Goal: Task Accomplishment & Management: Use online tool/utility

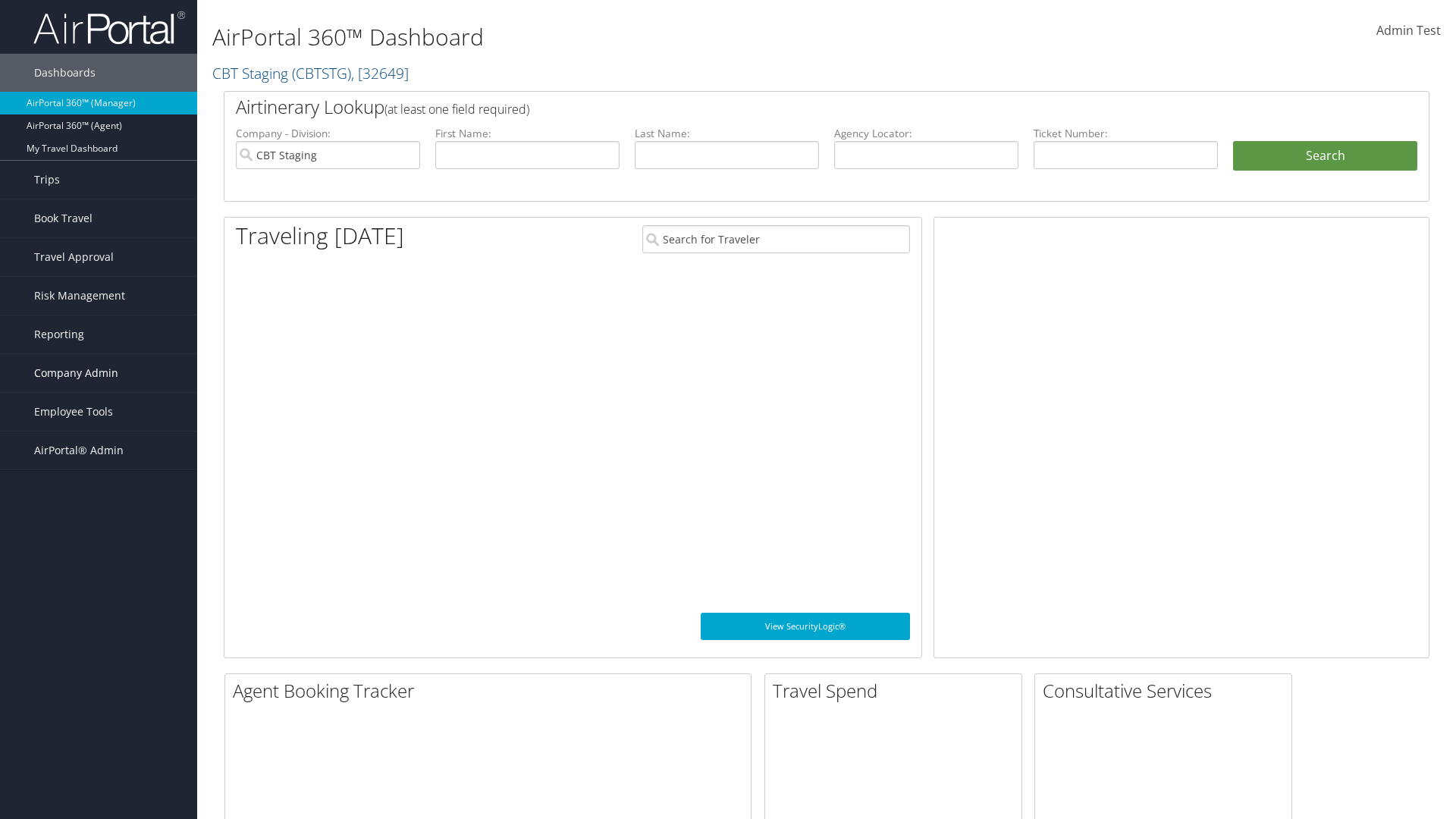
click at [98, 373] on span "Company Admin" at bounding box center [76, 373] width 84 height 38
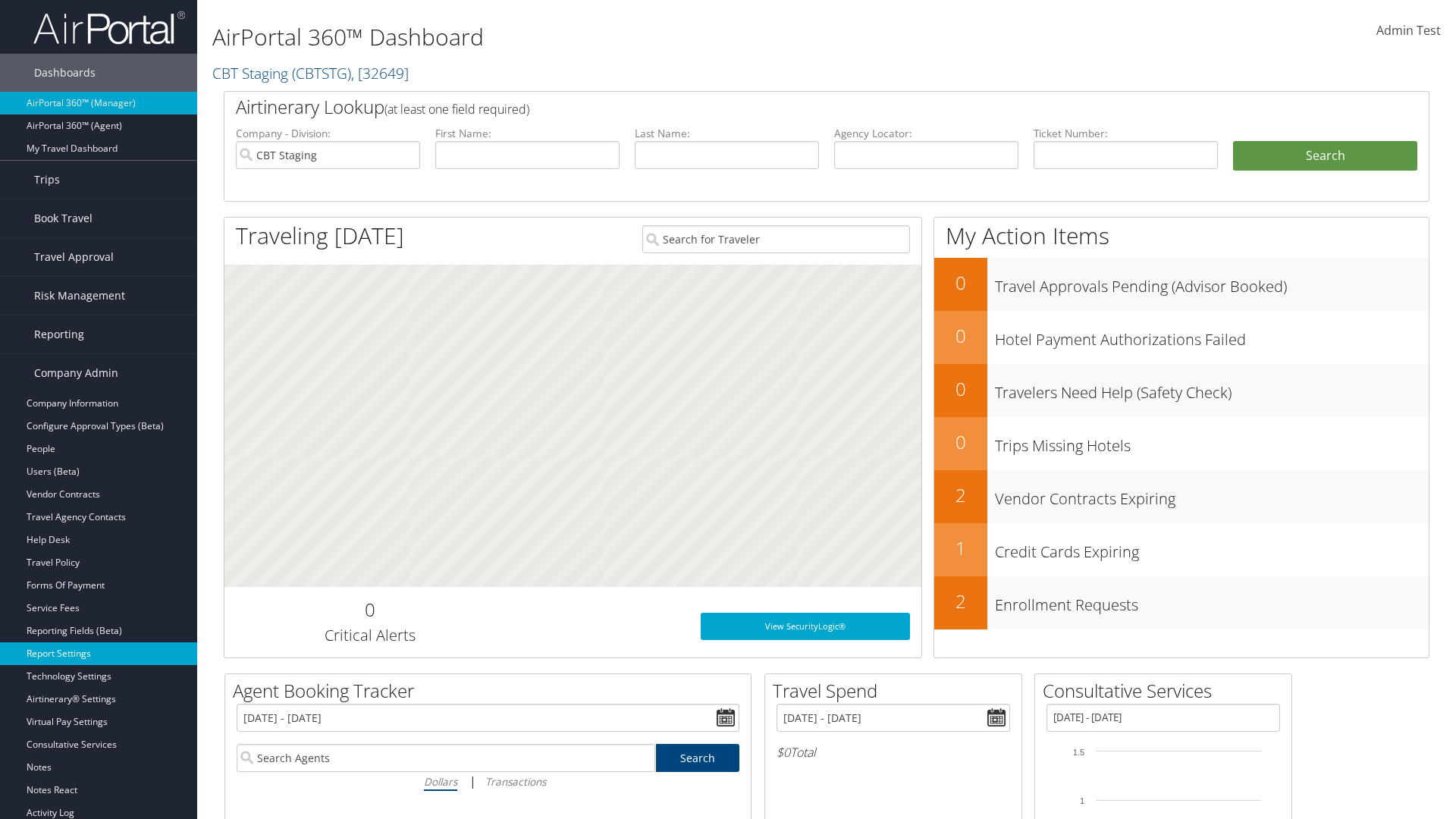
click at [98, 653] on link "Report Settings" at bounding box center [98, 653] width 197 height 22
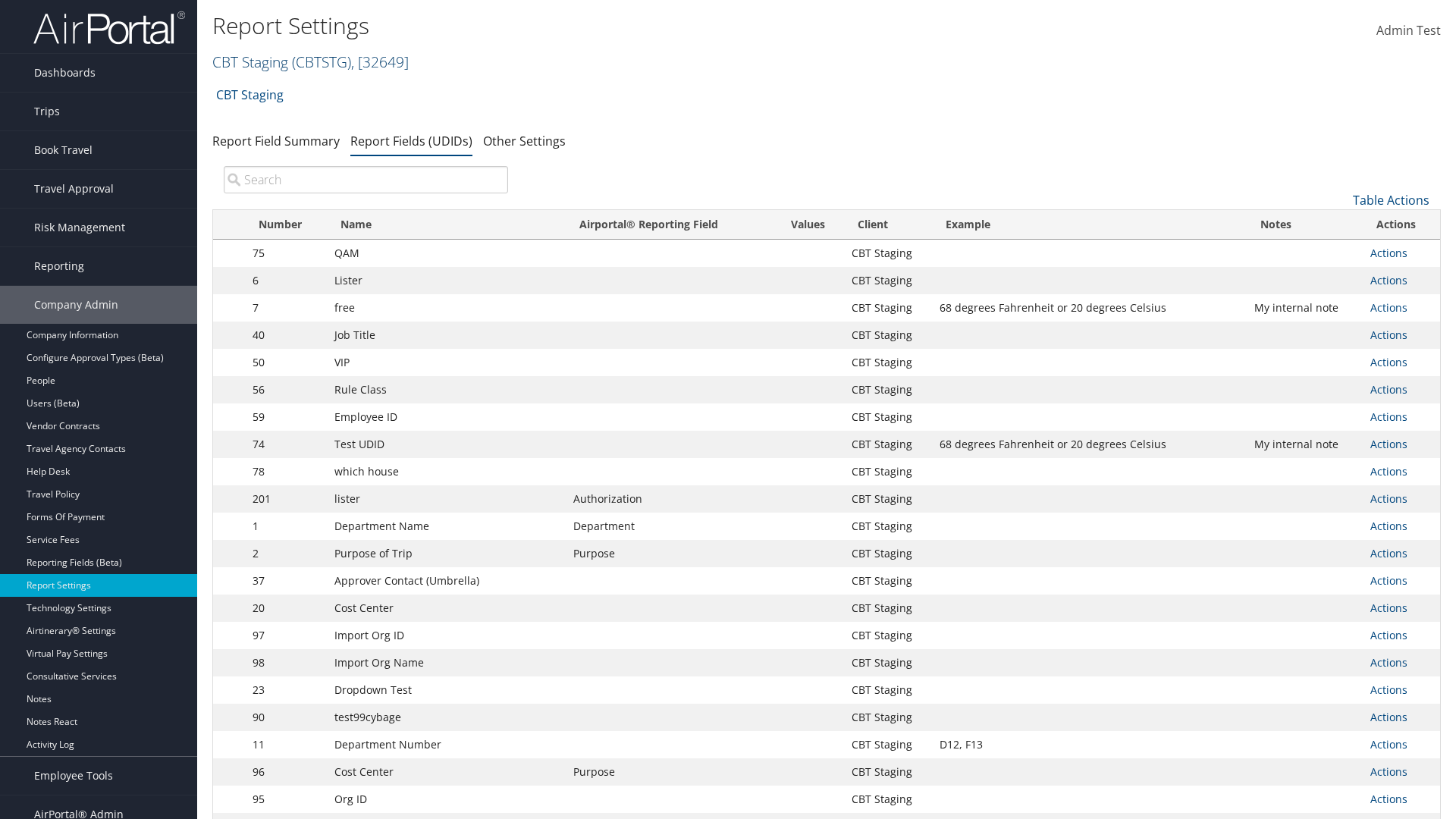
click at [251, 62] on link "CBT Staging ( CBTSTG ) , [ 32649 ]" at bounding box center [310, 62] width 196 height 21
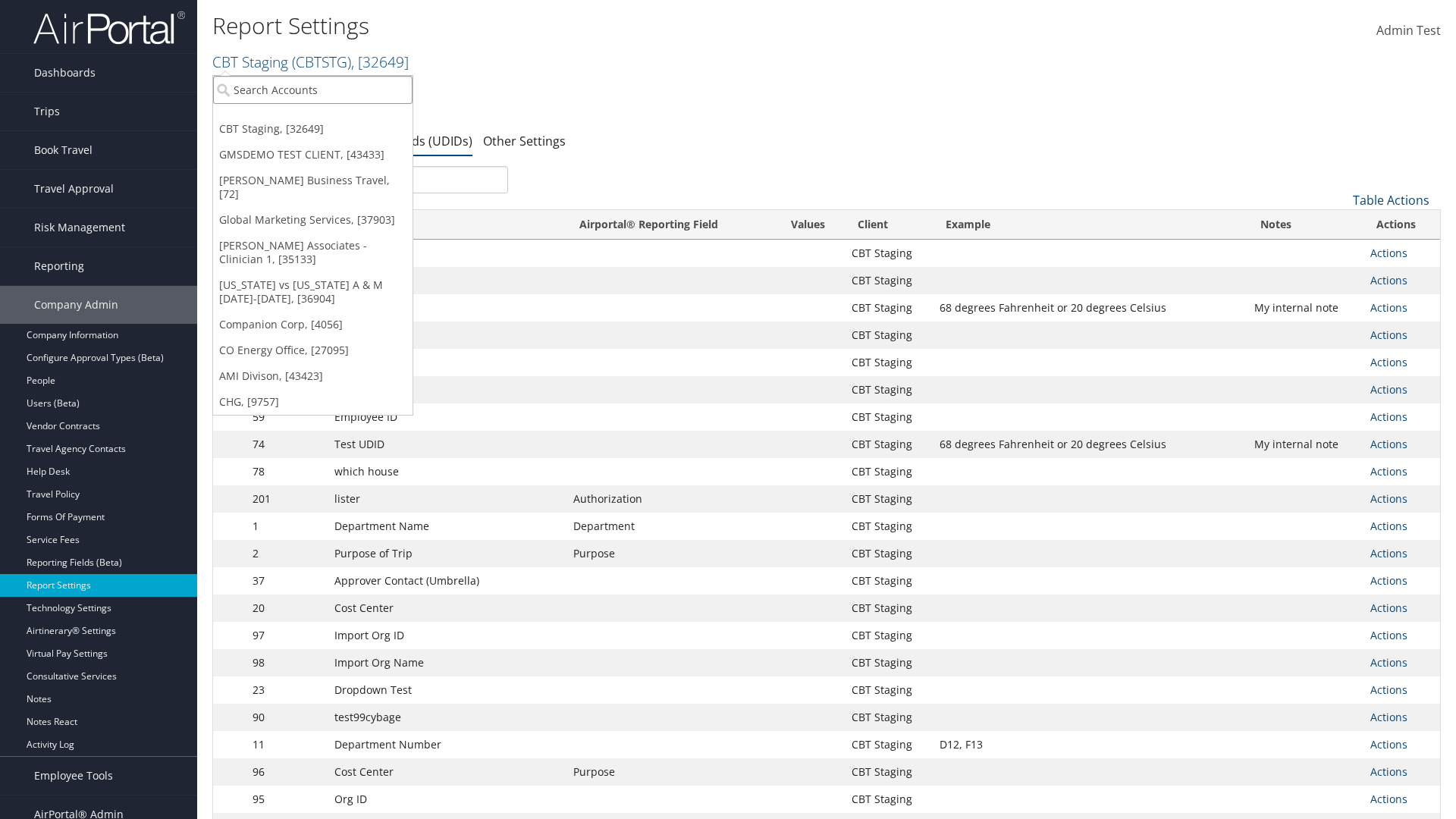
click at [312, 90] on input "search" at bounding box center [312, 90] width 200 height 28
type input "Global Marketing Services"
click at [327, 117] on div "Global Marketing Services (301946), [37903]" at bounding box center [327, 117] width 244 height 13
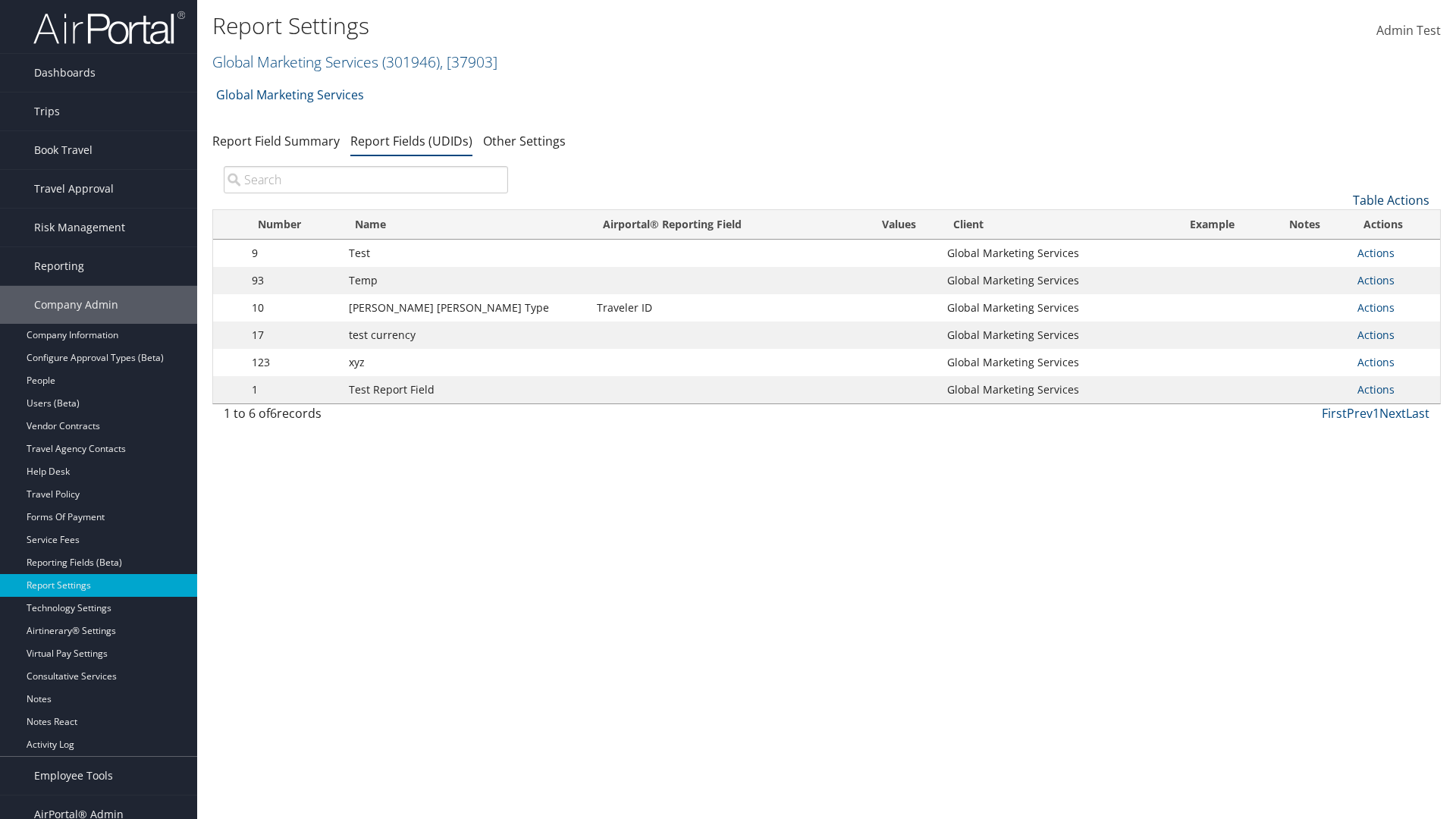
click at [1391, 200] on link "Table Actions" at bounding box center [1392, 200] width 77 height 17
click at [1340, 224] on link "New Record" at bounding box center [1340, 224] width 200 height 26
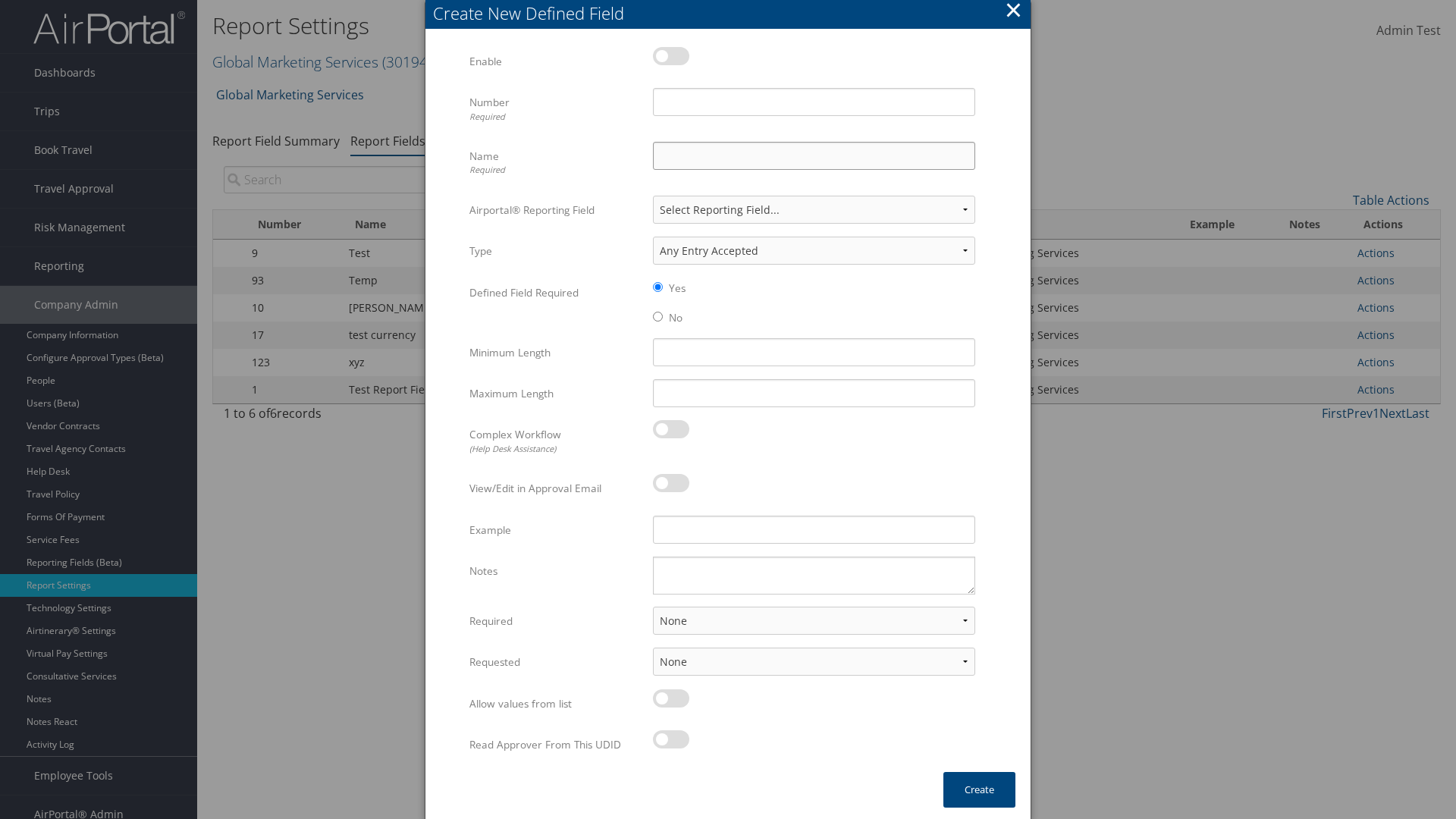
click at [813, 156] on input "Name Required" at bounding box center [813, 155] width 322 height 28
type input "Test Report Dummy"
click at [813, 102] on input "Number Required" at bounding box center [813, 101] width 322 height 28
type input "1"
click at [979, 789] on button "Create" at bounding box center [979, 790] width 72 height 36
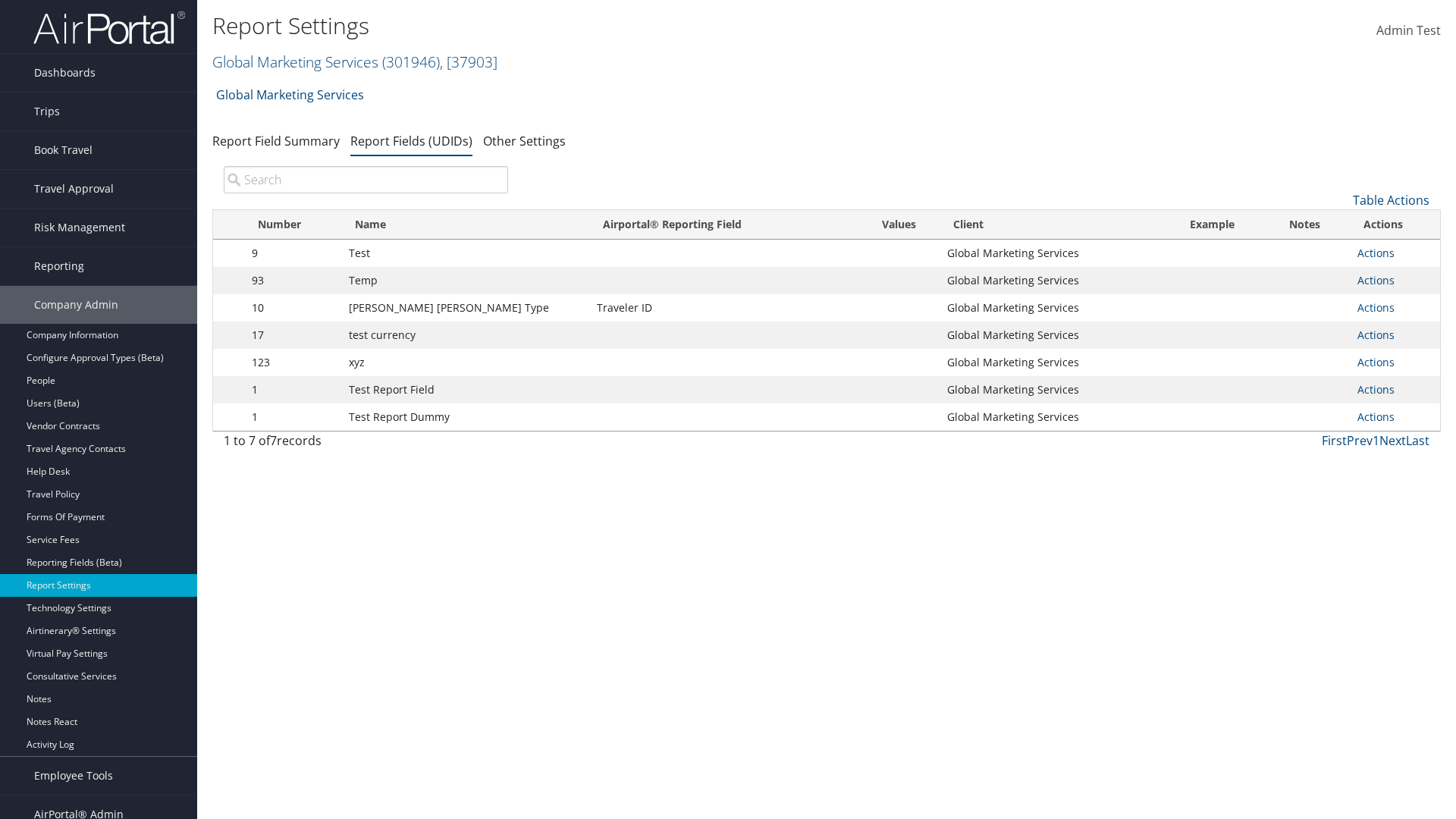
click at [1392, 417] on td "Actions Update Report Field Values Upload Report Field Values Edit Delete" at bounding box center [1394, 417] width 90 height 28
